Goal: Ask a question

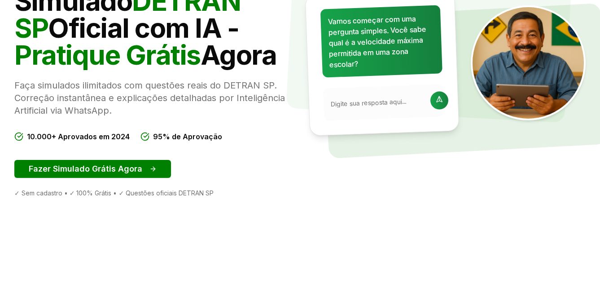
scroll to position [135, 0]
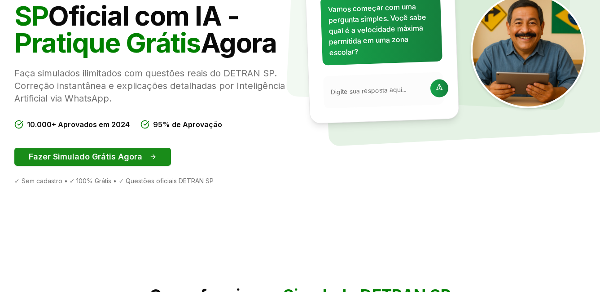
click at [135, 157] on button "Fazer Simulado Grátis Agora" at bounding box center [92, 157] width 157 height 18
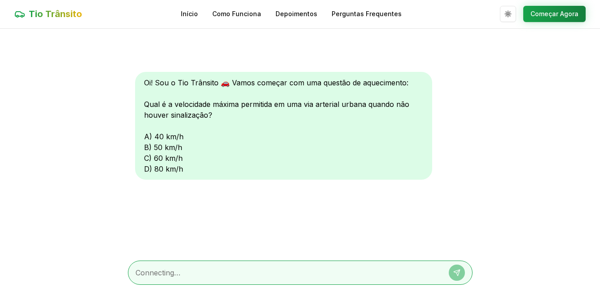
scroll to position [0, 0]
click at [174, 266] on div at bounding box center [300, 272] width 344 height 24
click at [163, 275] on textarea at bounding box center [287, 272] width 304 height 11
type textarea "C"
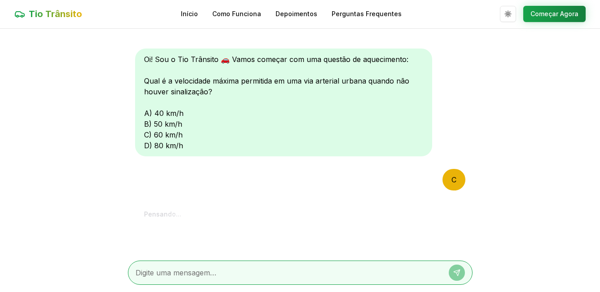
scroll to position [122, 0]
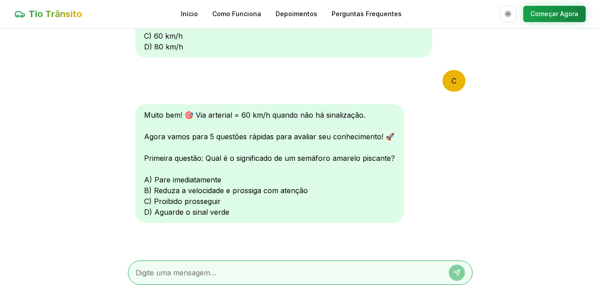
click at [218, 277] on textarea at bounding box center [287, 272] width 304 height 11
type textarea "B"
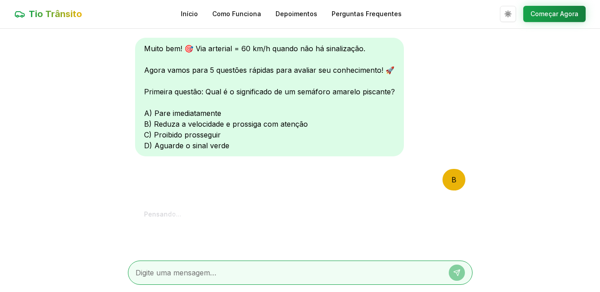
scroll to position [355, 0]
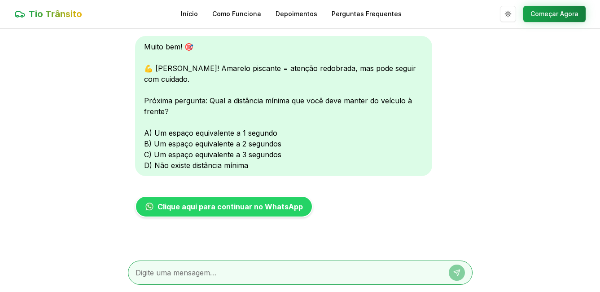
type textarea "2"
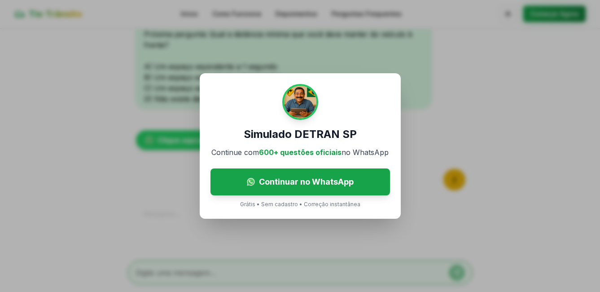
scroll to position [456, 0]
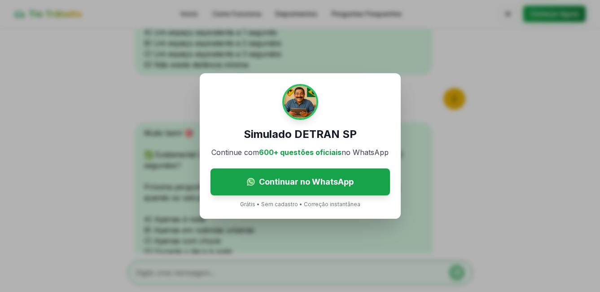
click at [449, 183] on div "Simulado DETRAN SP Continue com 600+ questões oficiais no WhatsApp Continuar no…" at bounding box center [300, 146] width 600 height 292
click at [456, 101] on div "Simulado DETRAN SP Continue com 600+ questões oficiais no WhatsApp Continuar no…" at bounding box center [300, 146] width 600 height 292
click at [109, 81] on div "Simulado DETRAN SP Continue com 600+ questões oficiais no WhatsApp Continuar no…" at bounding box center [300, 146] width 600 height 292
click at [270, 205] on p "Grátis • Sem cadastro • Correção instantânea" at bounding box center [300, 204] width 120 height 7
click at [102, 206] on div "Simulado DETRAN SP Continue com 600+ questões oficiais no WhatsApp Continuar no…" at bounding box center [300, 146] width 600 height 292
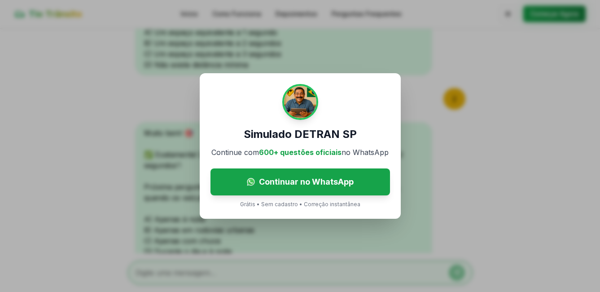
drag, startPoint x: 249, startPoint y: 1, endPoint x: 109, endPoint y: 105, distance: 175.0
click at [106, 105] on div "Simulado DETRAN SP Continue com 600+ questões oficiais no WhatsApp Continuar no…" at bounding box center [300, 146] width 600 height 292
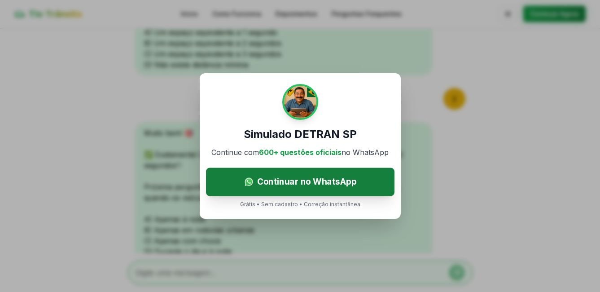
click at [302, 182] on span "Continuar no WhatsApp" at bounding box center [307, 181] width 100 height 13
